Goal: Navigation & Orientation: Find specific page/section

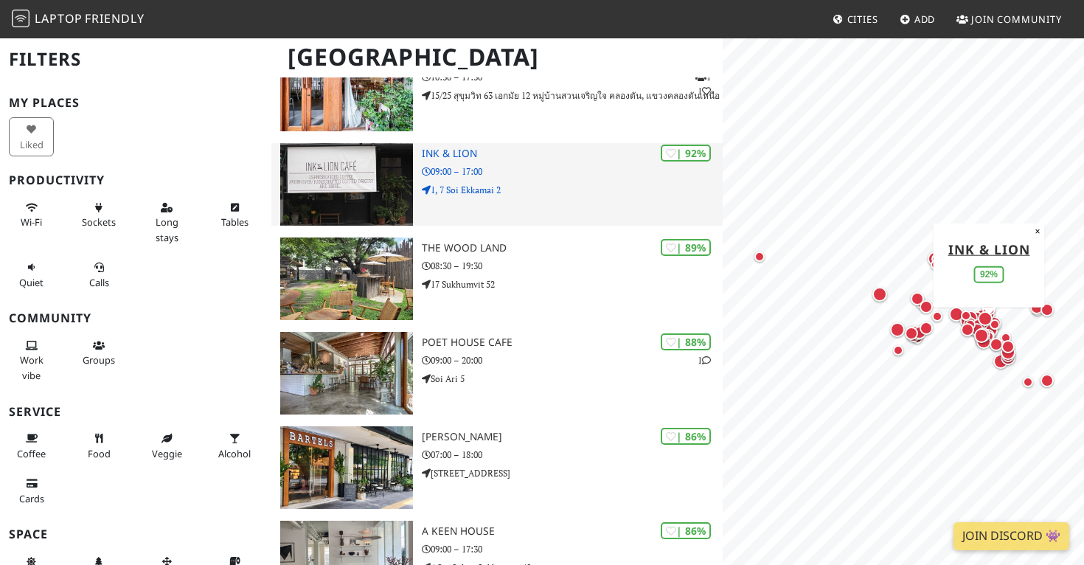
scroll to position [818, 0]
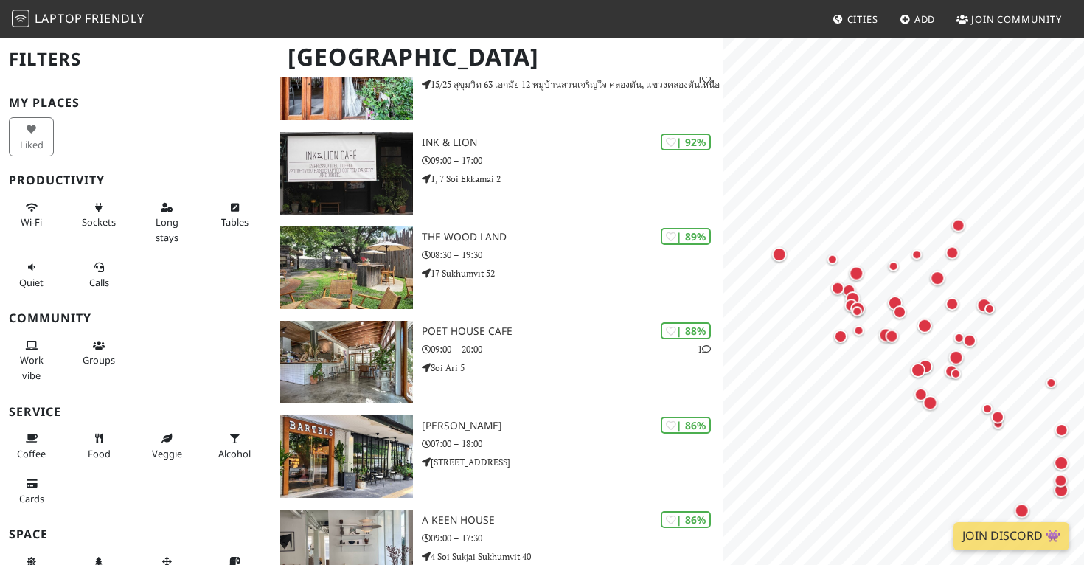
click at [807, 73] on div at bounding box center [903, 73] width 344 height 0
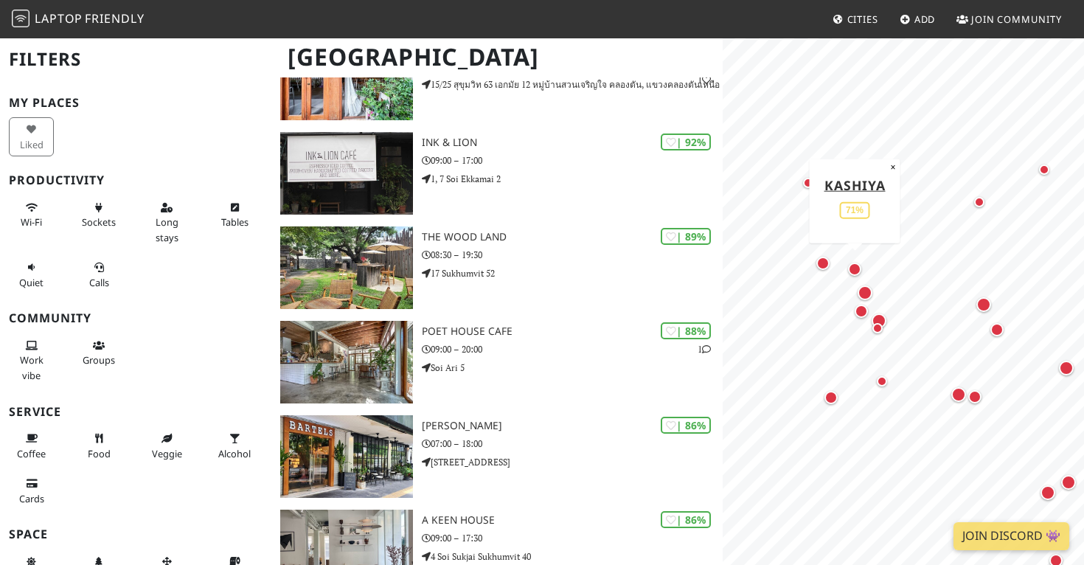
click at [855, 265] on div "Map marker" at bounding box center [854, 268] width 13 height 13
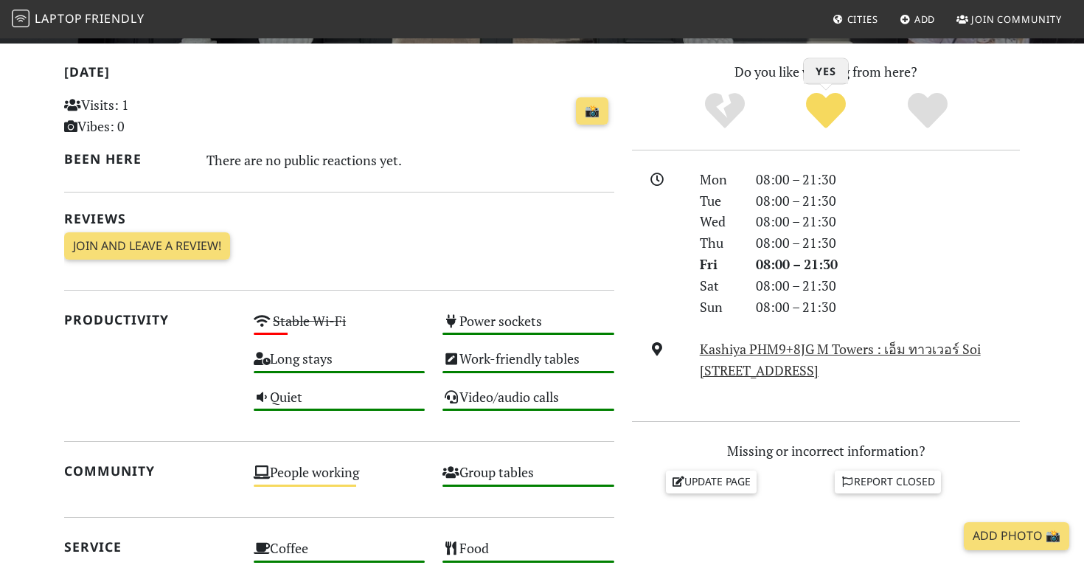
scroll to position [302, 0]
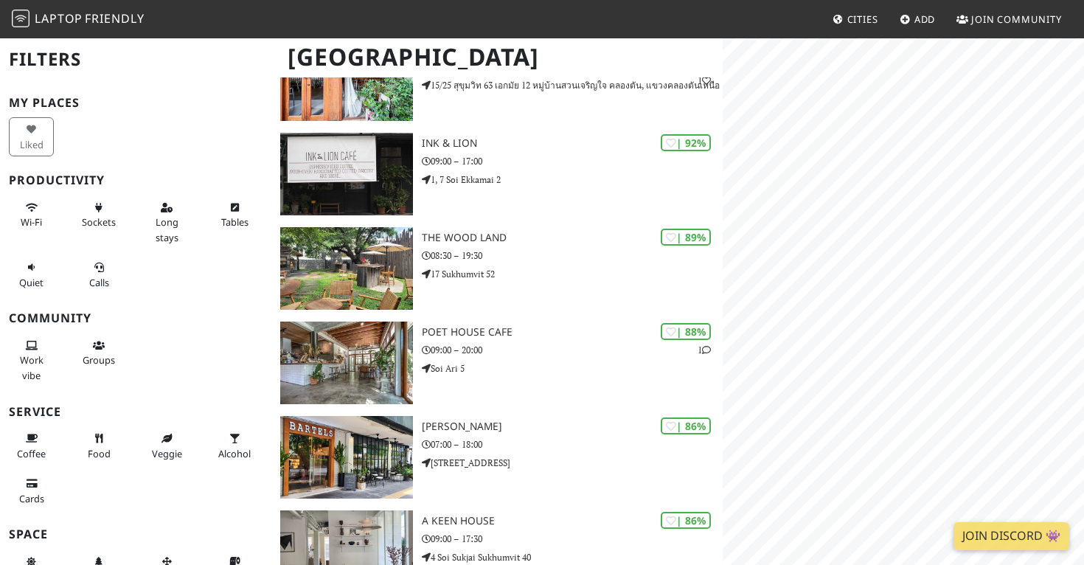
scroll to position [818, 0]
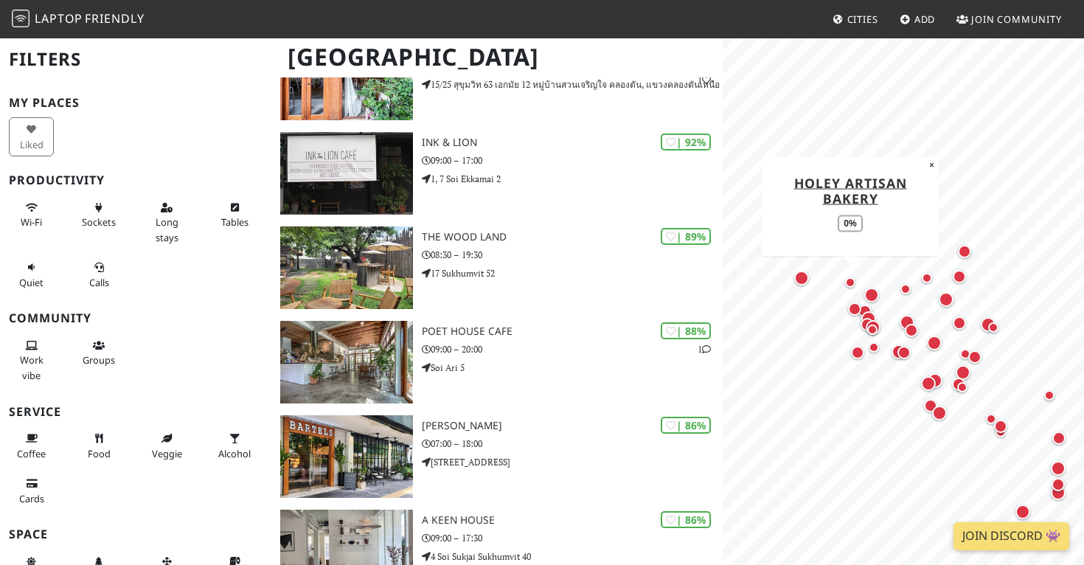
click at [853, 282] on div "Map marker" at bounding box center [850, 282] width 10 height 10
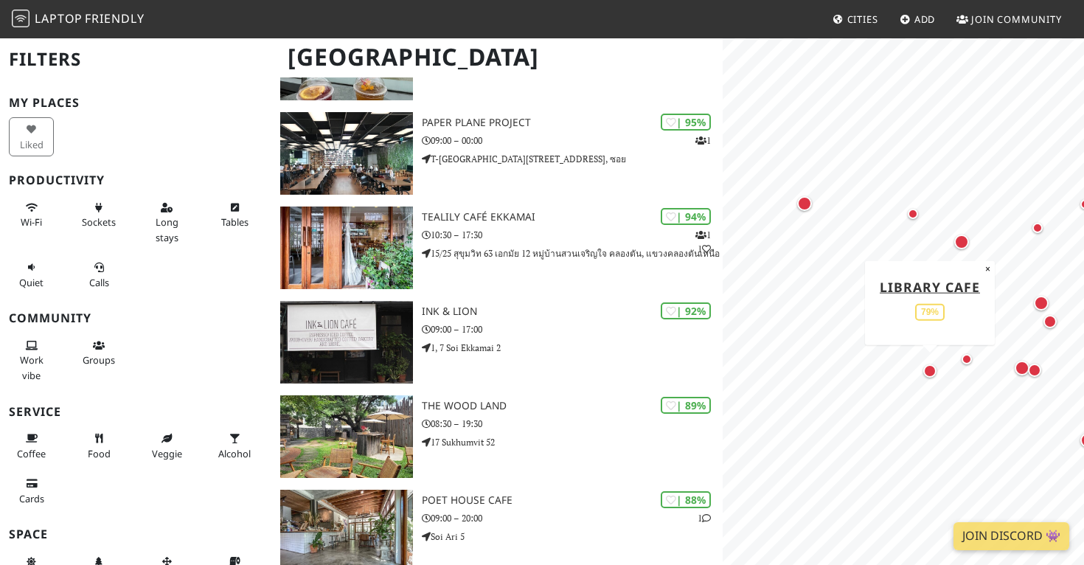
scroll to position [0, 0]
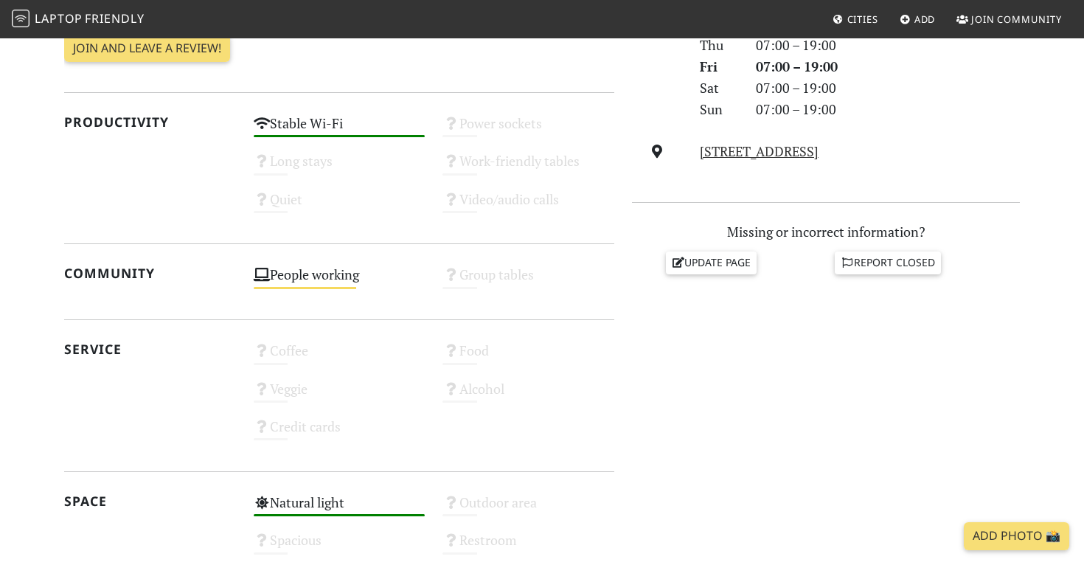
scroll to position [445, 0]
